Goal: Task Accomplishment & Management: Complete application form

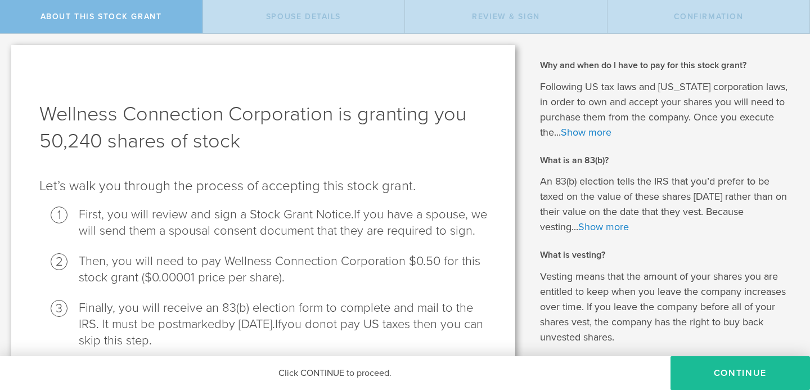
click at [401, 214] on span "If you have a spouse, we will send them a spousal consent document that they ar…" at bounding box center [283, 222] width 408 height 31
click at [615, 227] on link "Show more" at bounding box center [603, 227] width 51 height 12
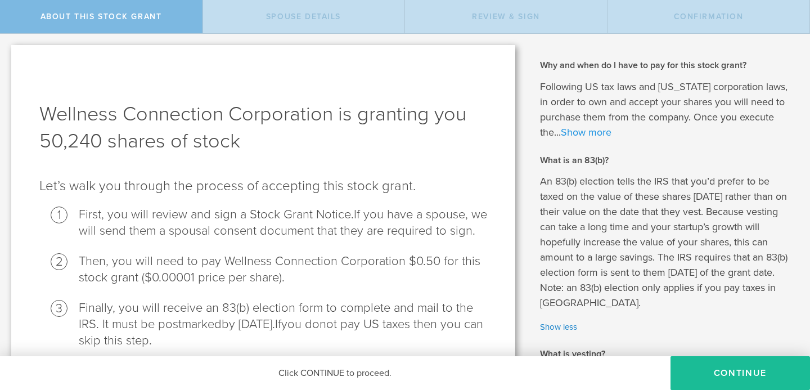
click at [603, 129] on link "Show more" at bounding box center [586, 132] width 51 height 12
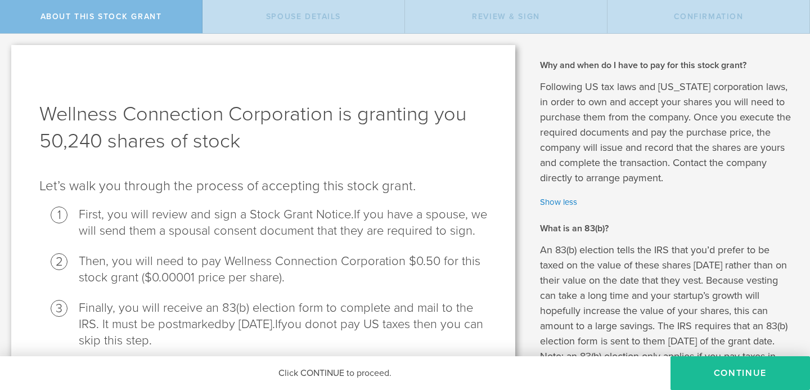
click at [325, 134] on h1 "Wellness Connection Corporation is granting you 50,240 shares of stock" at bounding box center [263, 128] width 448 height 54
click at [774, 377] on button "CONTINUE" at bounding box center [741, 373] width 140 height 34
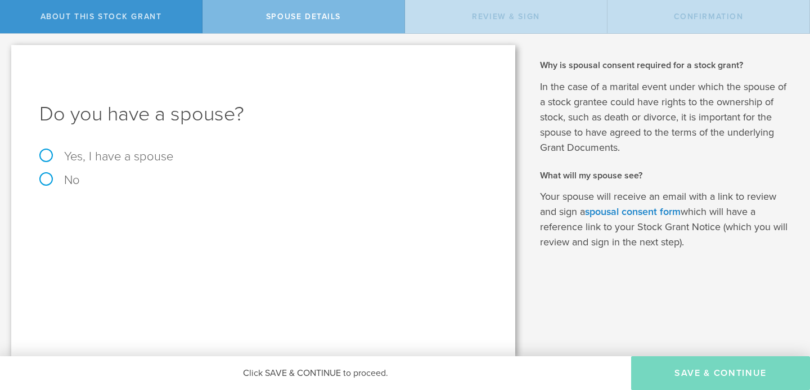
click at [106, 155] on label "Yes, I have a spouse" at bounding box center [263, 156] width 448 height 12
click at [7, 52] on input "Yes, I have a spouse" at bounding box center [3, 43] width 7 height 18
radio input "true"
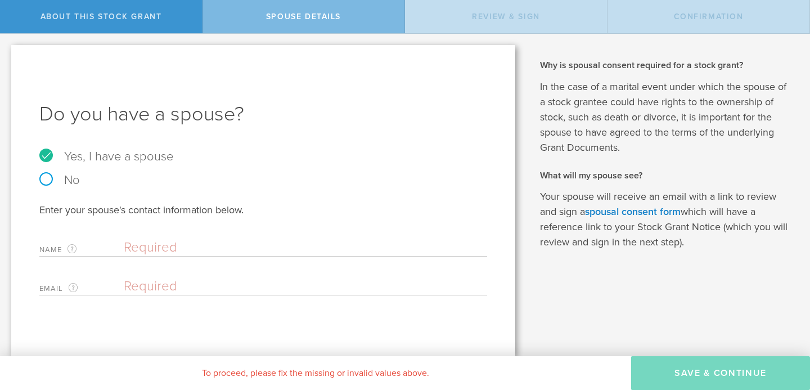
click at [68, 175] on label "No" at bounding box center [263, 180] width 448 height 12
click at [7, 52] on input "No" at bounding box center [3, 43] width 7 height 18
radio input "true"
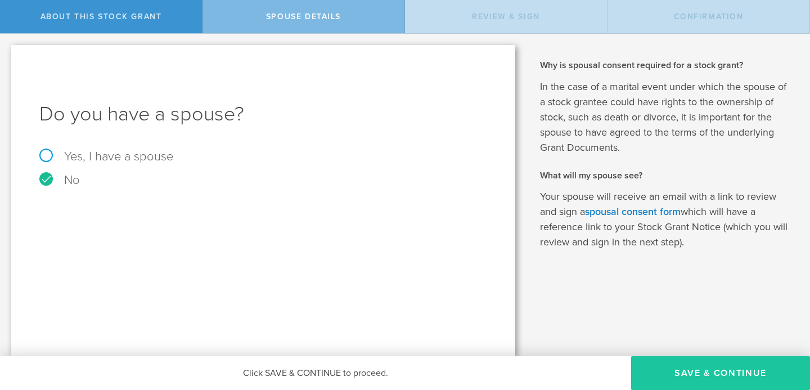
click at [652, 376] on button "Save & Continue" at bounding box center [720, 373] width 179 height 34
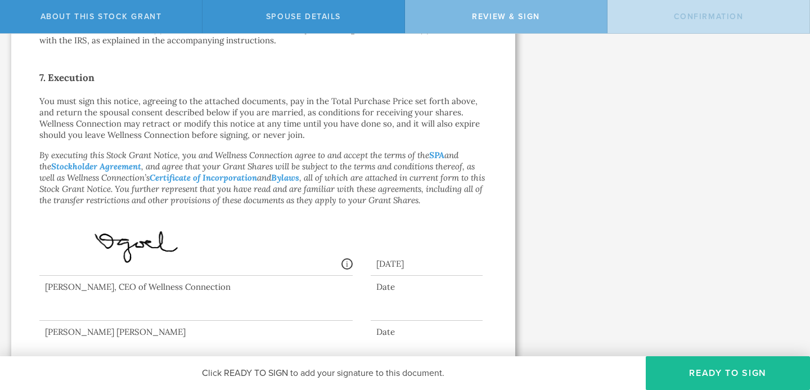
scroll to position [887, 0]
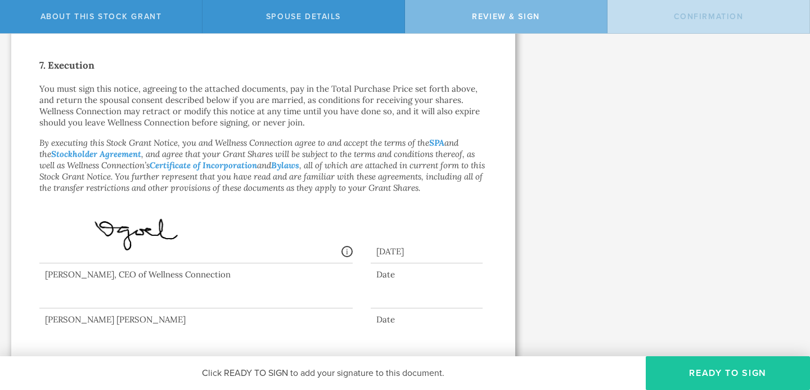
click at [693, 370] on button "Ready to Sign" at bounding box center [728, 373] width 164 height 34
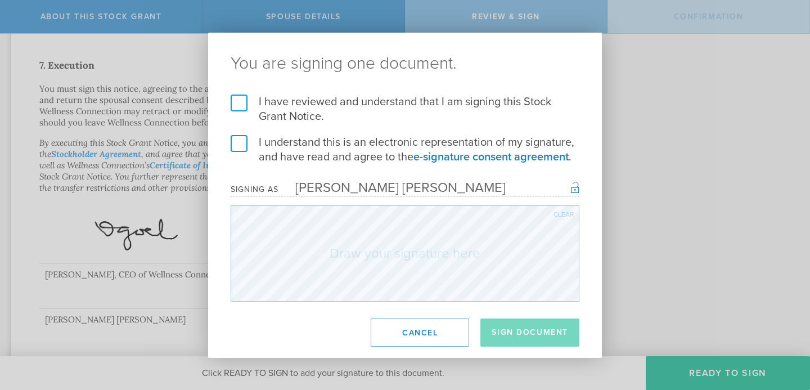
click at [297, 104] on label "I have reviewed and understand that I am signing this Stock Grant Notice." at bounding box center [405, 109] width 349 height 29
click at [0, 0] on input "I have reviewed and understand that I am signing this Stock Grant Notice." at bounding box center [0, 0] width 0 height 0
click at [307, 151] on label "I understand this is an electronic representation of my signature, and have rea…" at bounding box center [405, 149] width 349 height 29
click at [0, 0] on input "I understand this is an electronic representation of my signature, and have rea…" at bounding box center [0, 0] width 0 height 0
click at [583, 269] on div "I have reviewed and understand that I am signing this Stock Grant Notice. I und…" at bounding box center [405, 198] width 394 height 207
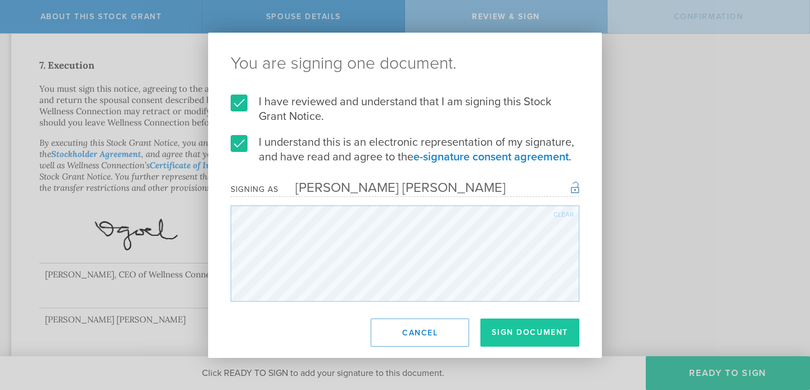
click at [519, 333] on button "Sign Document" at bounding box center [529, 332] width 99 height 28
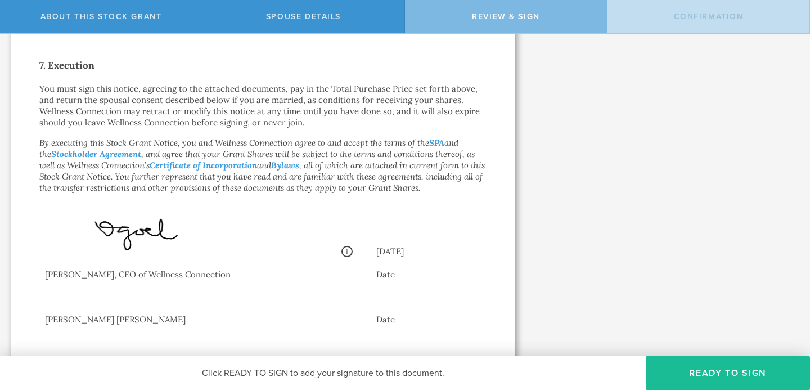
scroll to position [0, 0]
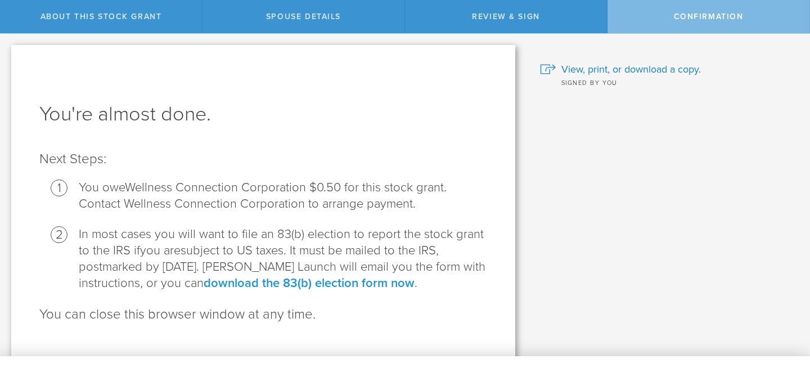
click at [351, 285] on link "download the 83(b) election form now" at bounding box center [309, 283] width 211 height 15
